Goal: Task Accomplishment & Management: Manage account settings

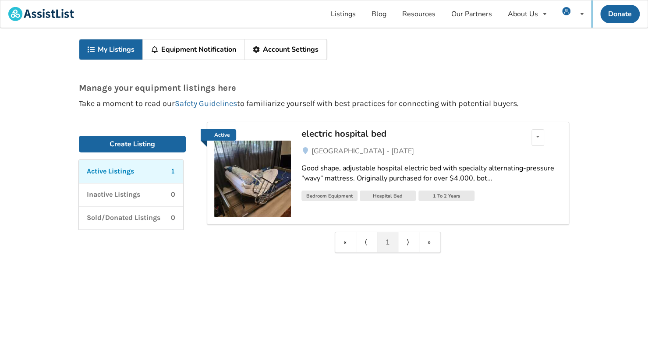
click at [305, 290] on div "My Listings Equipment Notification Account Settings Manage your equipment listi…" at bounding box center [324, 190] width 648 height 324
click at [545, 37] on span "My Listings" at bounding box center [547, 37] width 36 height 10
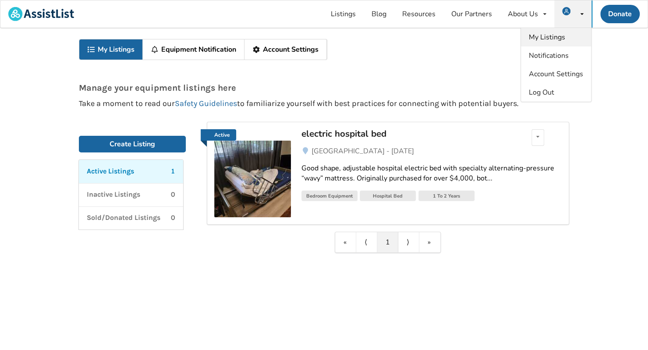
click at [545, 37] on span "My Listings" at bounding box center [547, 37] width 36 height 10
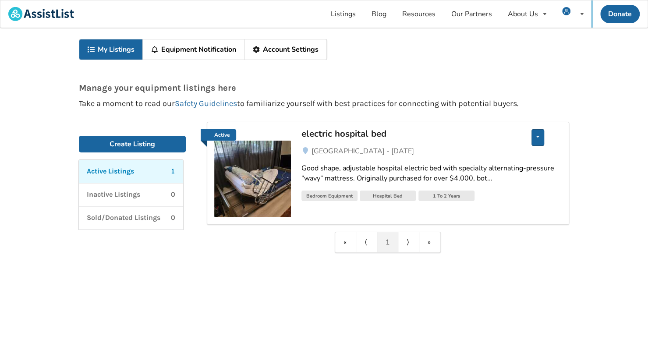
click at [538, 135] on icon at bounding box center [537, 136] width 3 height 5
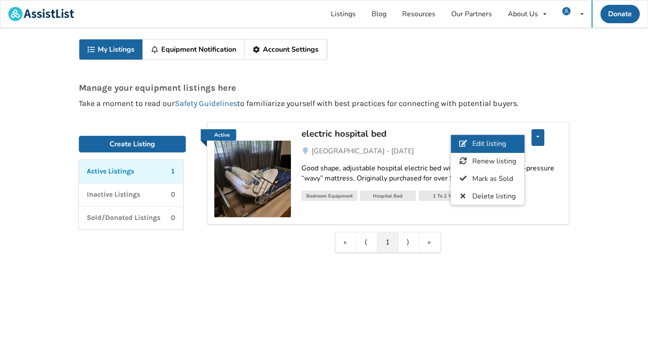
click at [481, 142] on span "Edit listing" at bounding box center [489, 144] width 34 height 10
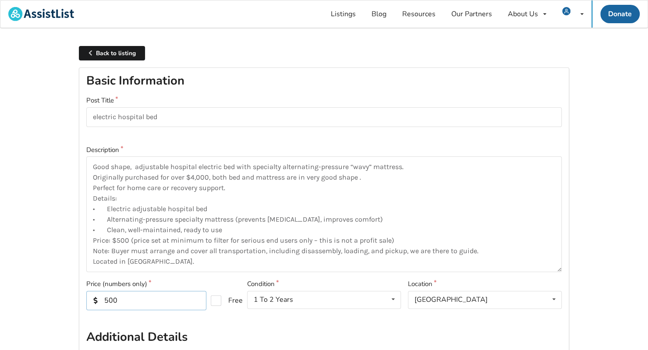
click at [106, 299] on input "500" at bounding box center [146, 300] width 120 height 19
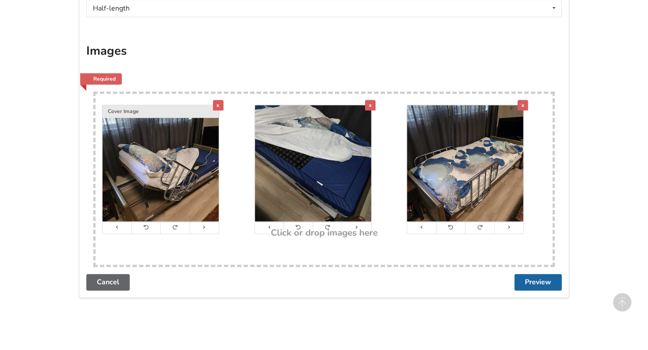
scroll to position [591, 0]
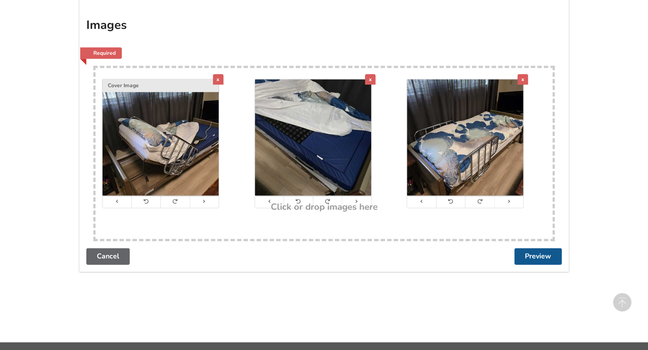
type input "200"
click at [530, 254] on button "Preview" at bounding box center [537, 256] width 47 height 17
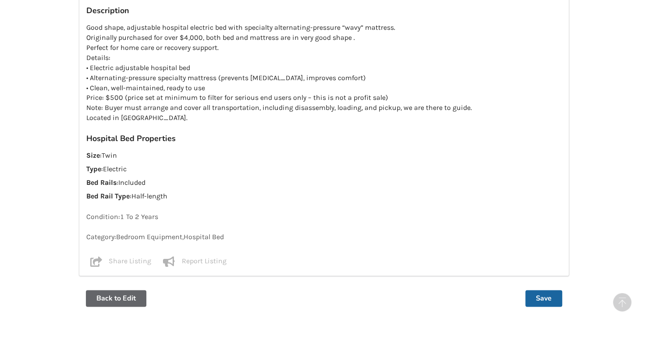
scroll to position [667, 0]
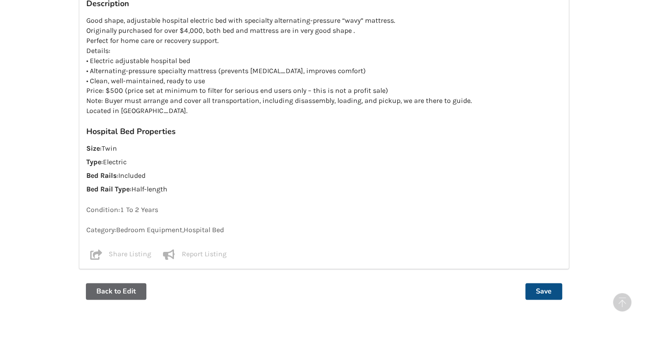
click at [542, 289] on button "Save" at bounding box center [543, 291] width 37 height 17
